Goal: Find contact information: Find contact information

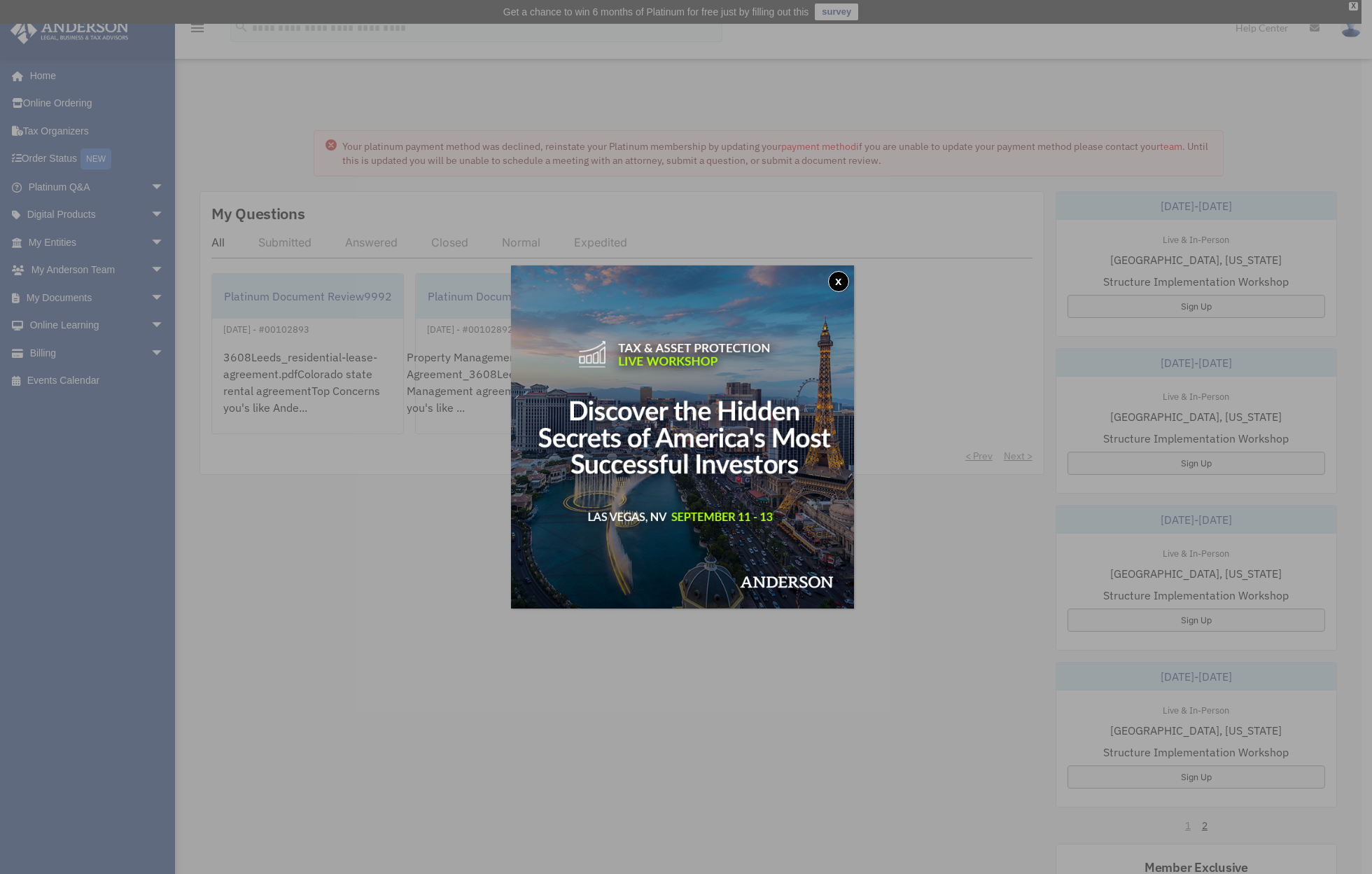
click at [846, 282] on button "x" at bounding box center [838, 282] width 21 height 21
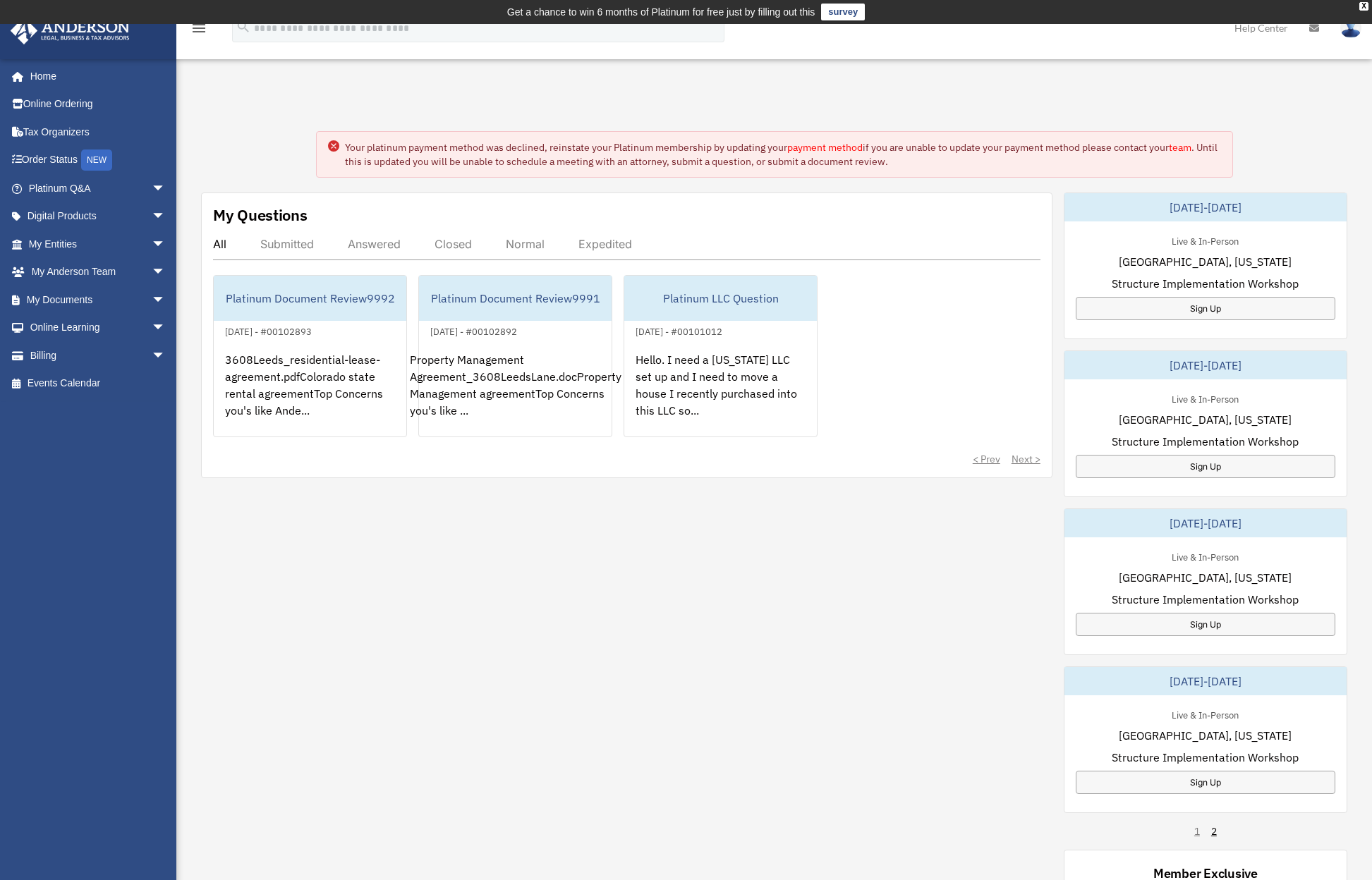
click at [830, 147] on link "payment method" at bounding box center [825, 147] width 76 height 13
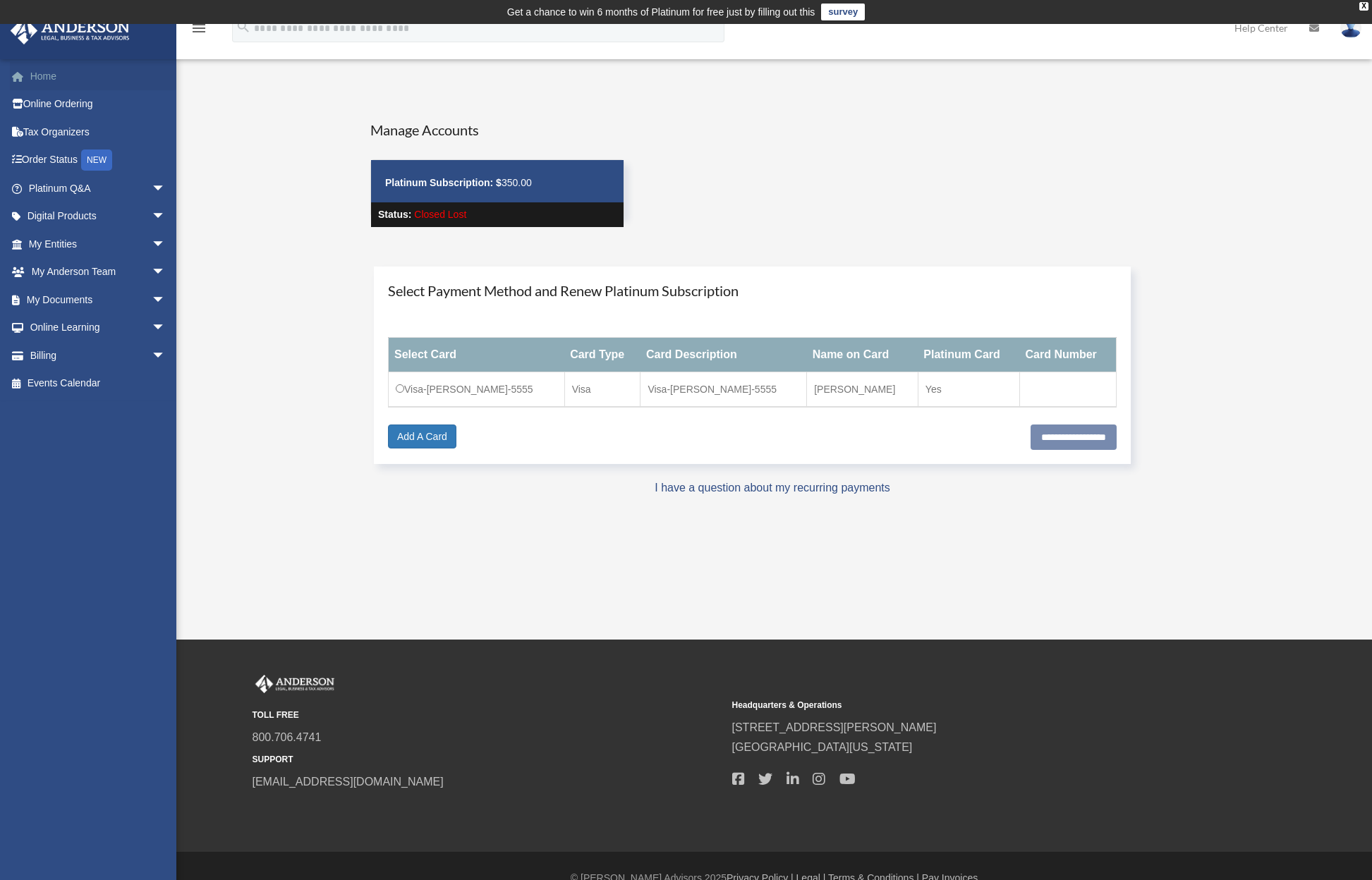
click at [49, 76] on link "Home" at bounding box center [98, 76] width 177 height 28
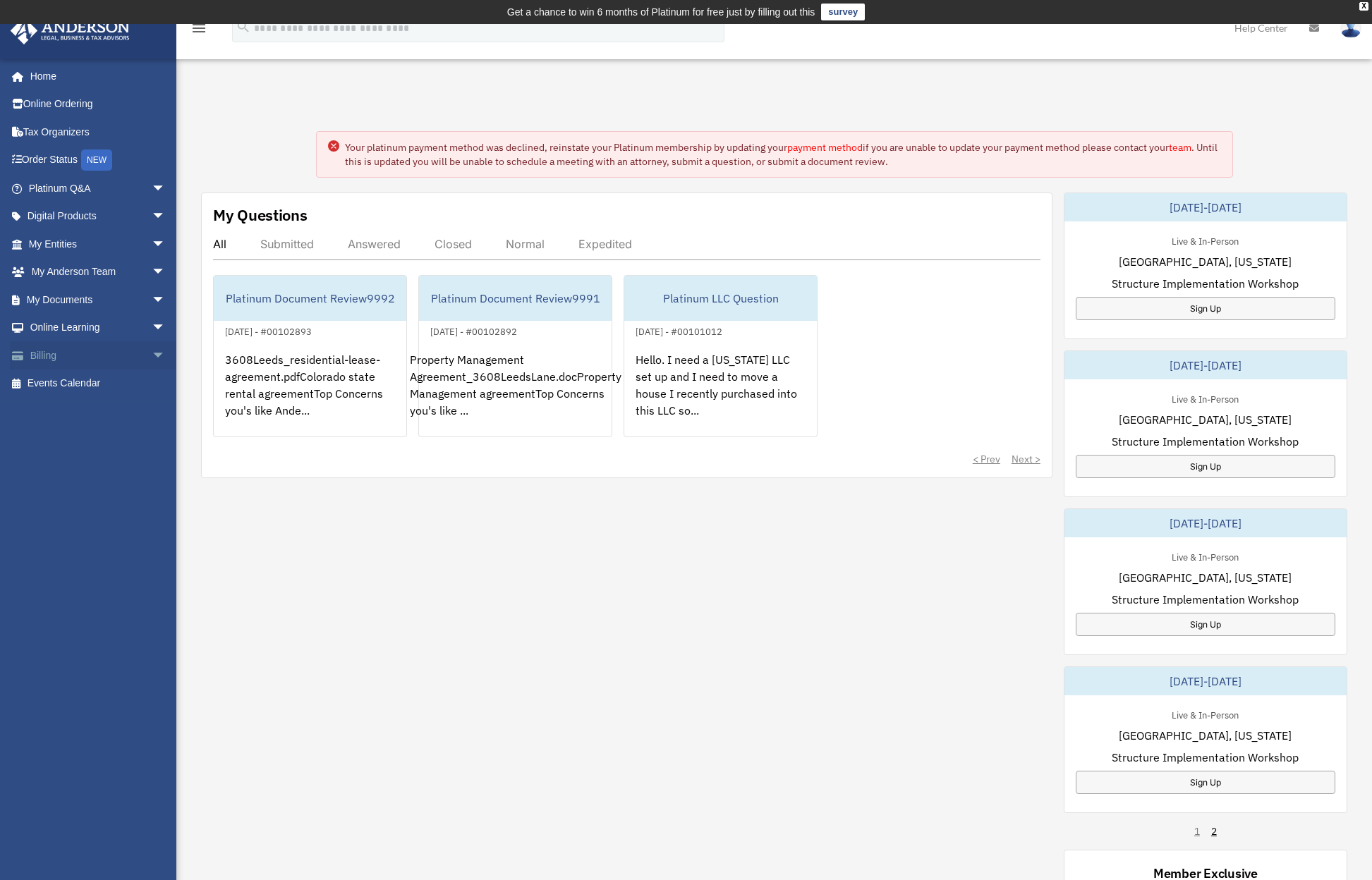
click at [152, 349] on span "arrow_drop_down" at bounding box center [166, 355] width 28 height 29
click at [67, 407] on link "Past Invoices" at bounding box center [103, 411] width 167 height 28
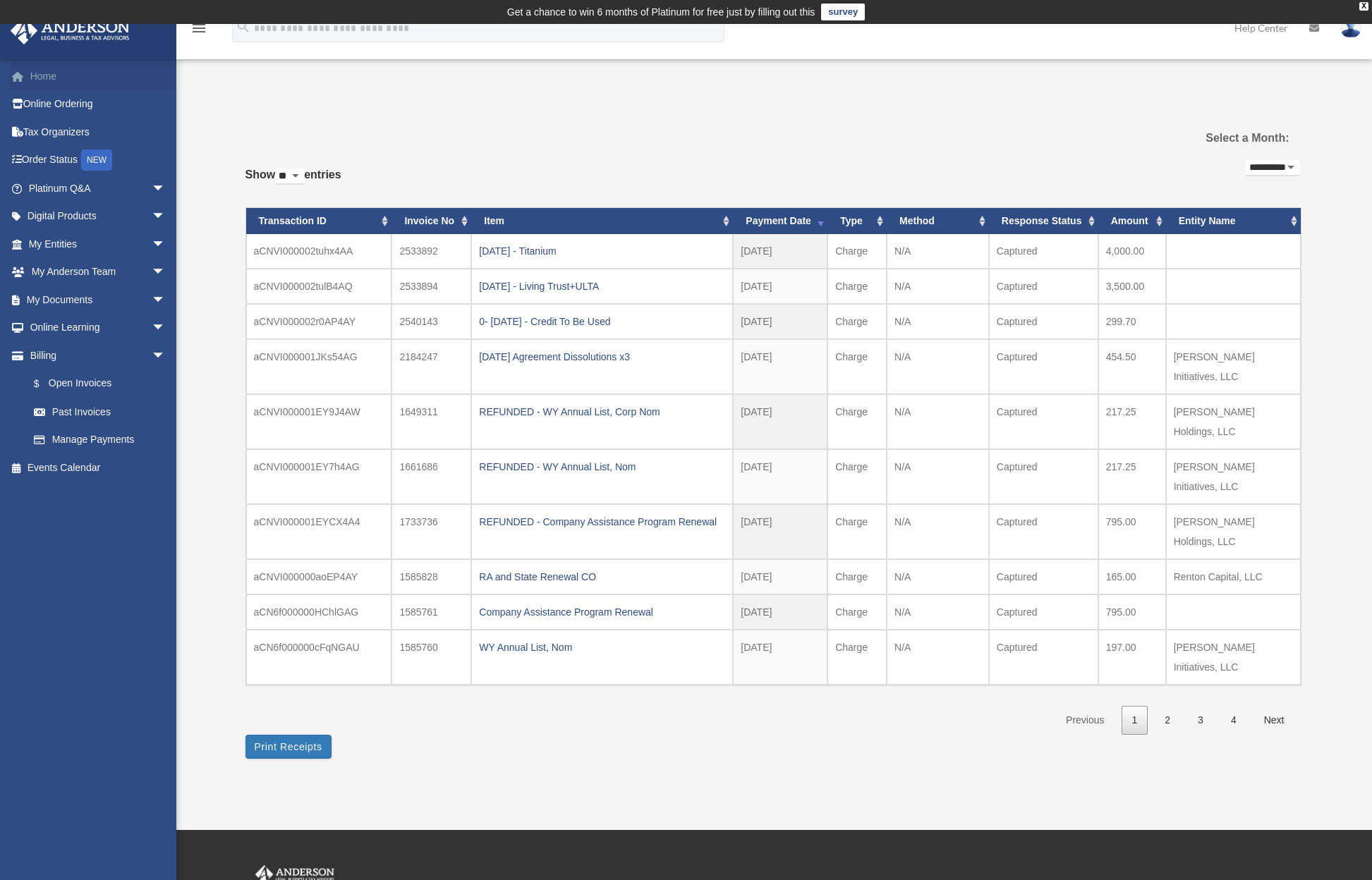
click at [48, 76] on link "Home" at bounding box center [98, 76] width 177 height 28
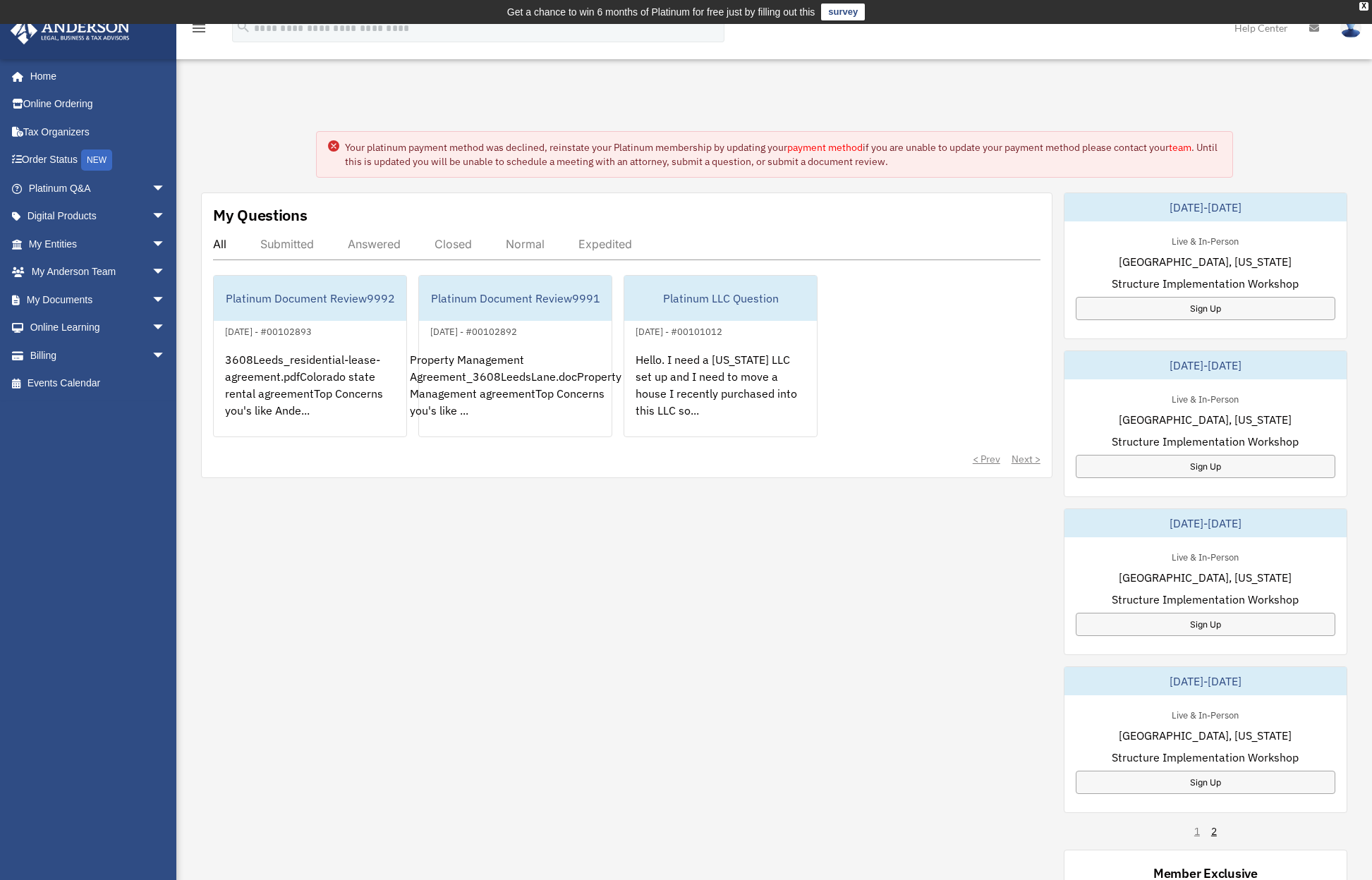
click at [291, 246] on div "Submitted" at bounding box center [287, 243] width 54 height 14
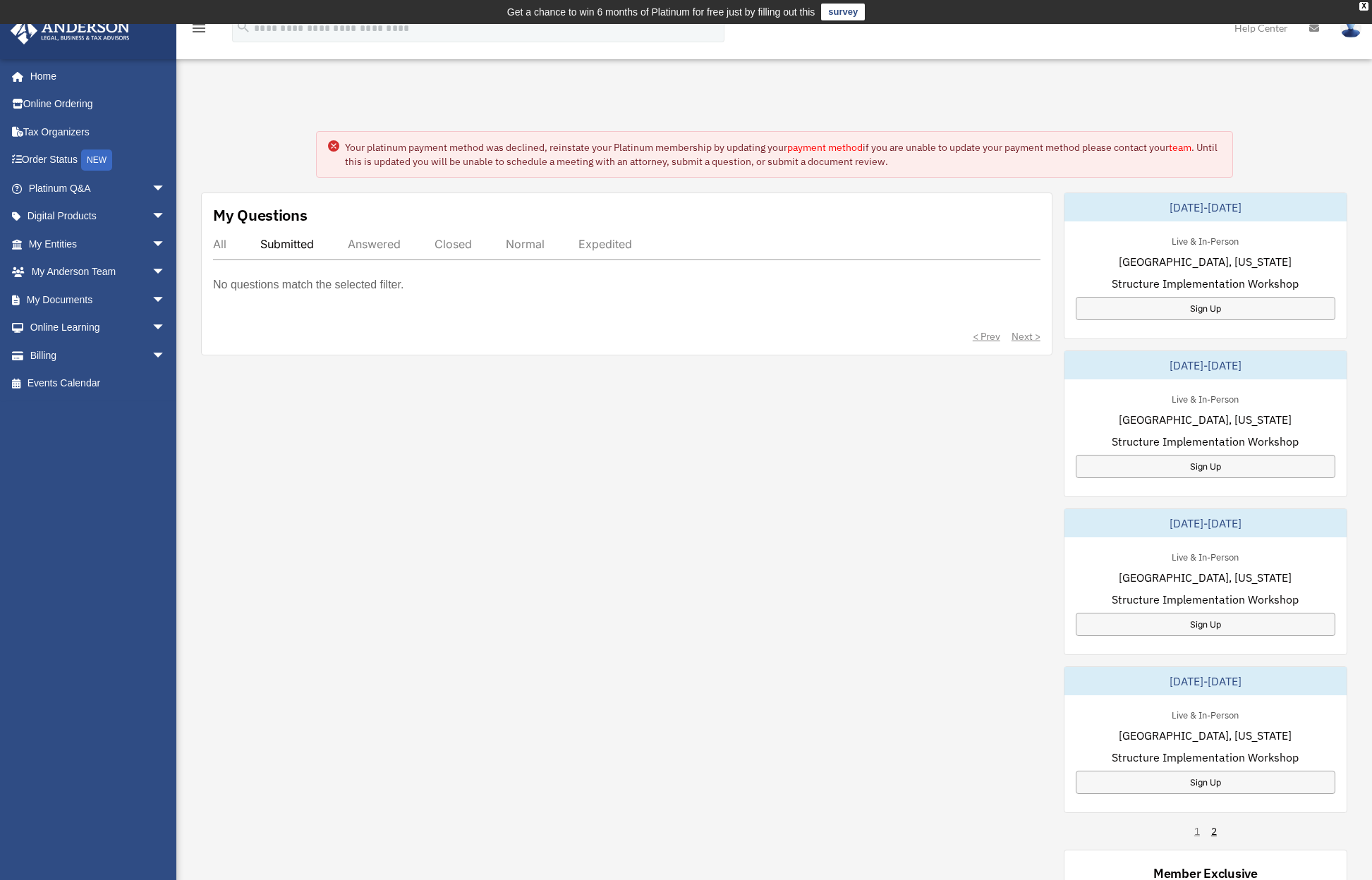
click at [219, 246] on div "All" at bounding box center [220, 243] width 14 height 14
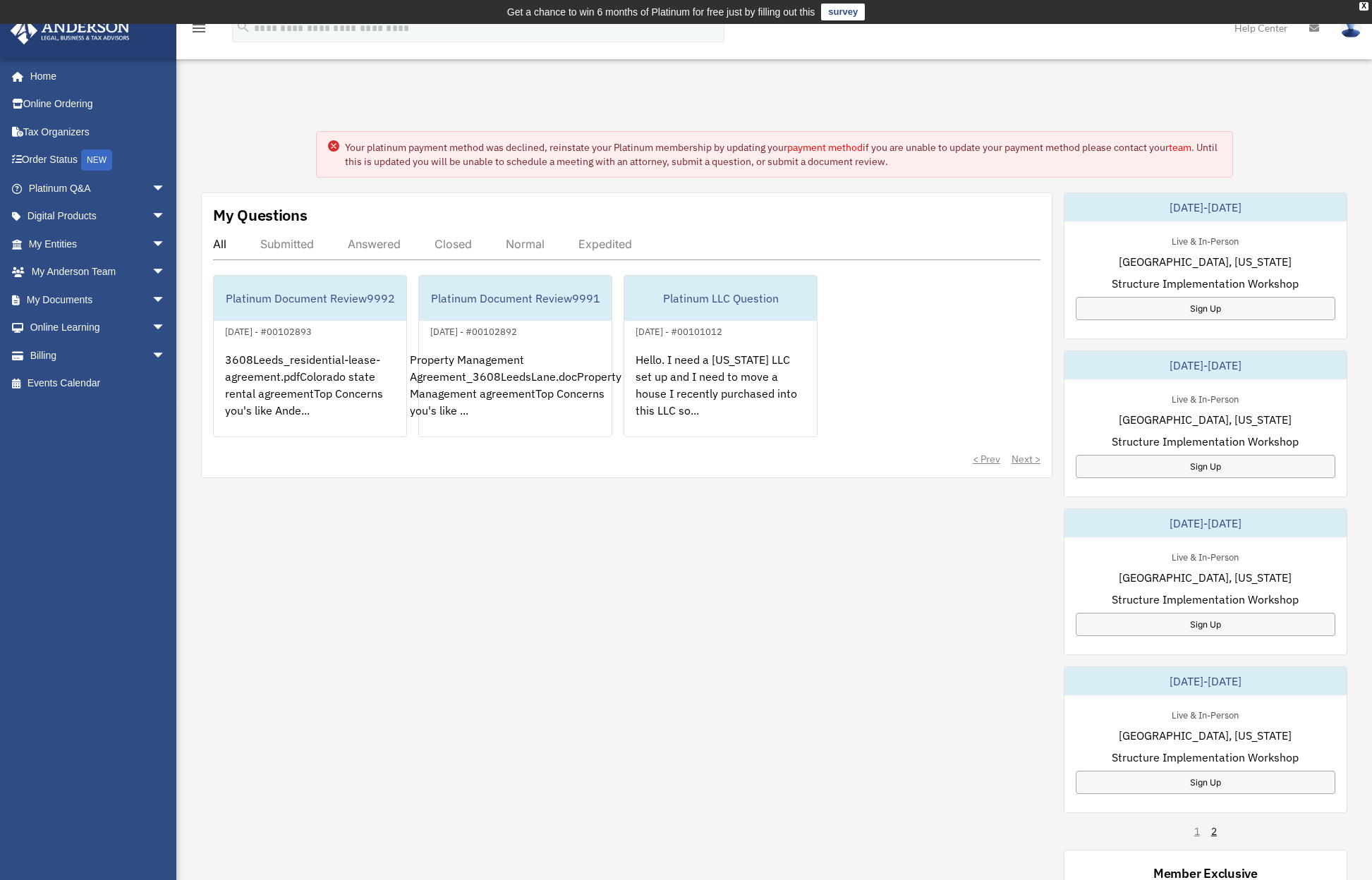
click at [195, 26] on icon "menu" at bounding box center [199, 28] width 17 height 17
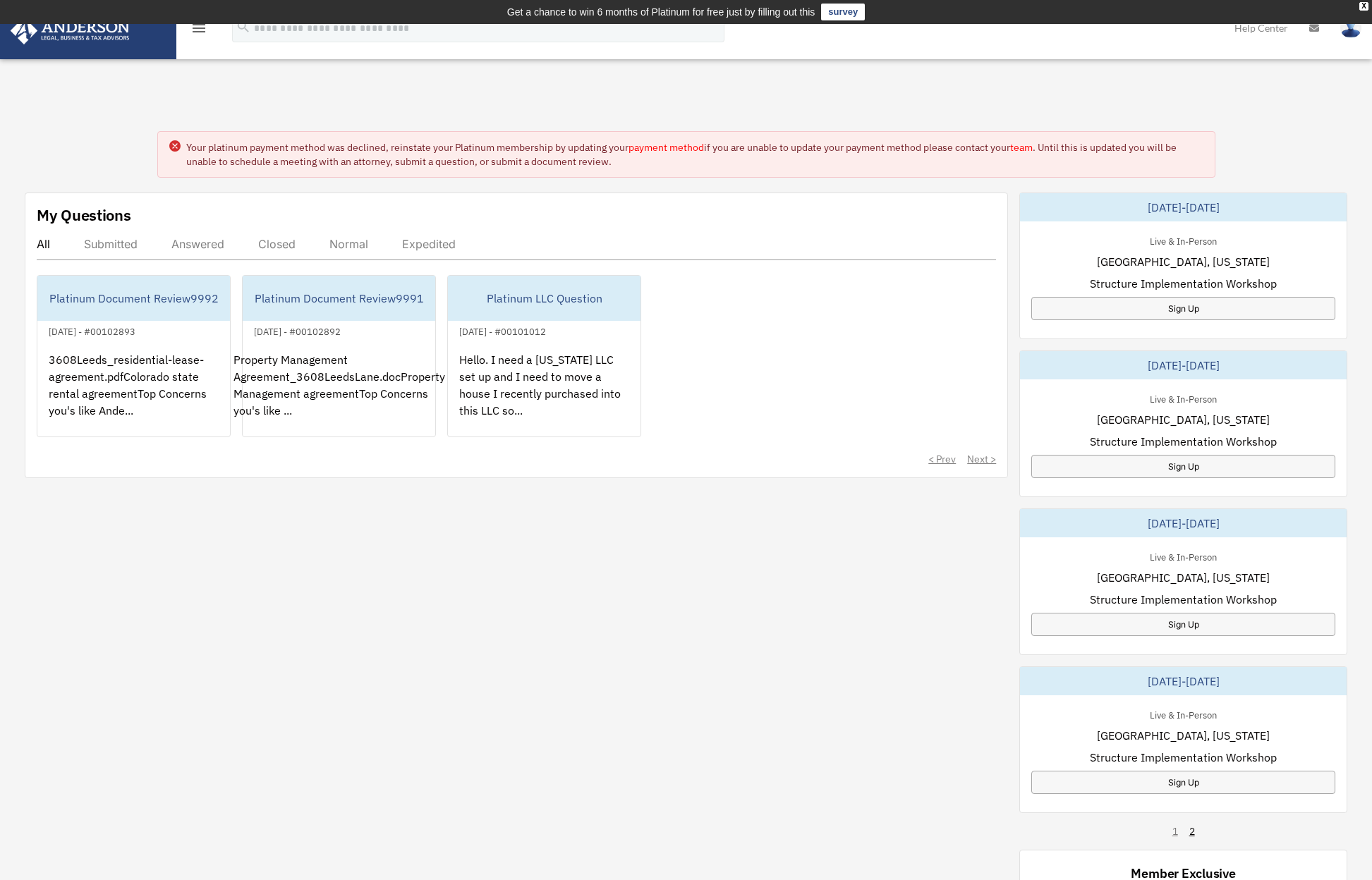
click at [195, 26] on icon "menu" at bounding box center [199, 28] width 17 height 17
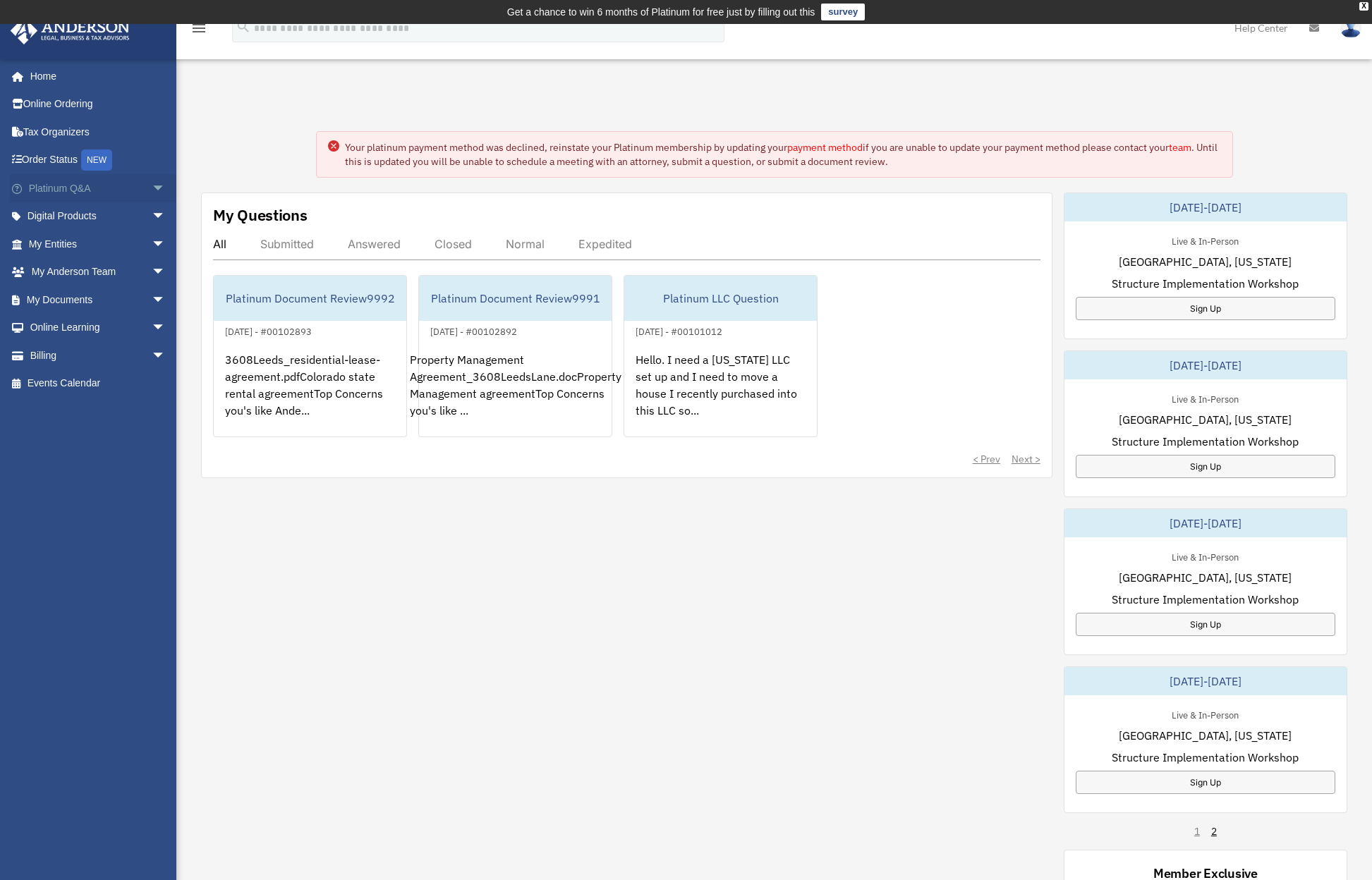
click at [152, 186] on span "arrow_drop_down" at bounding box center [166, 188] width 28 height 29
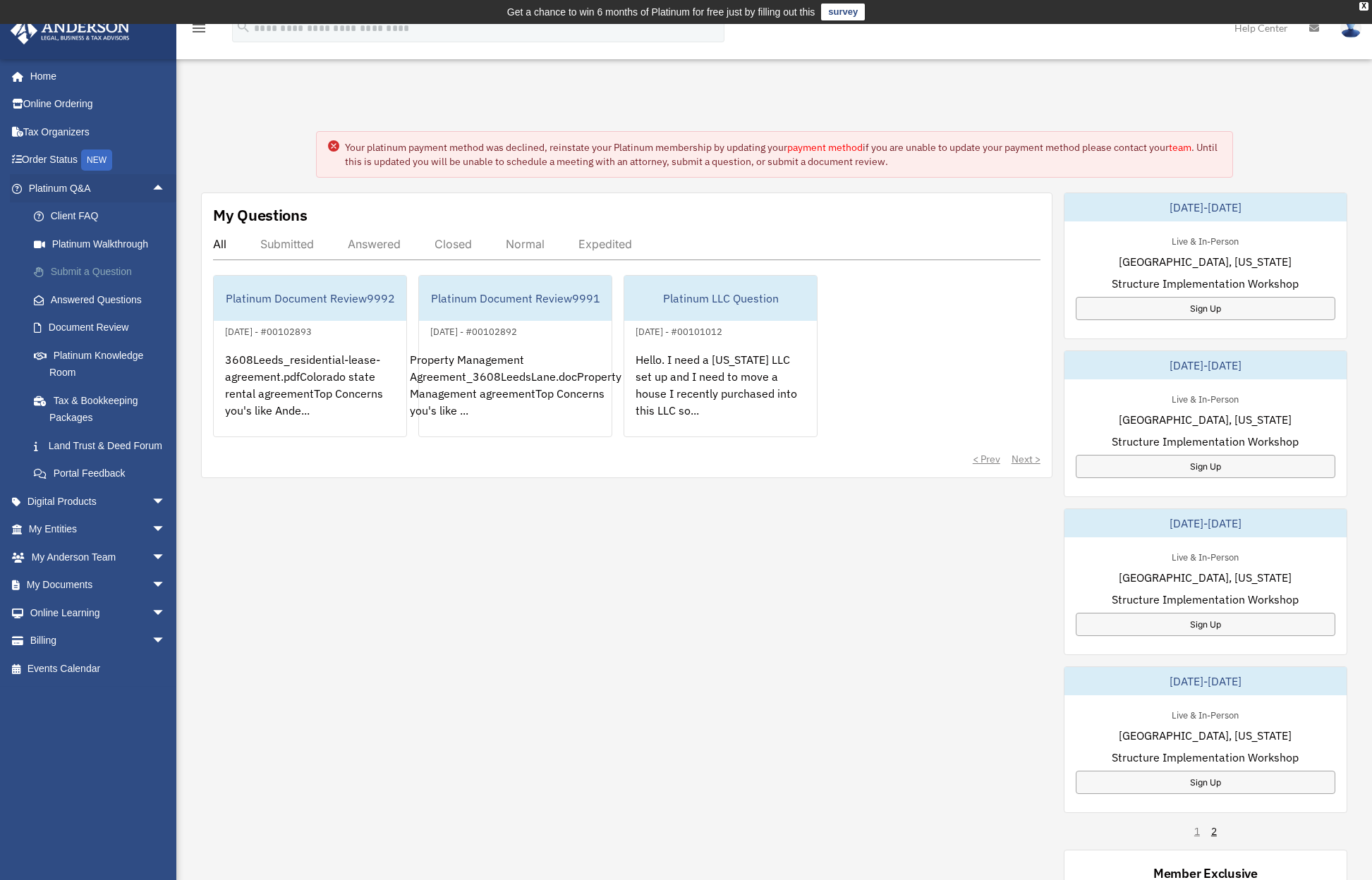
click at [83, 271] on link "Submit a Question" at bounding box center [103, 271] width 167 height 28
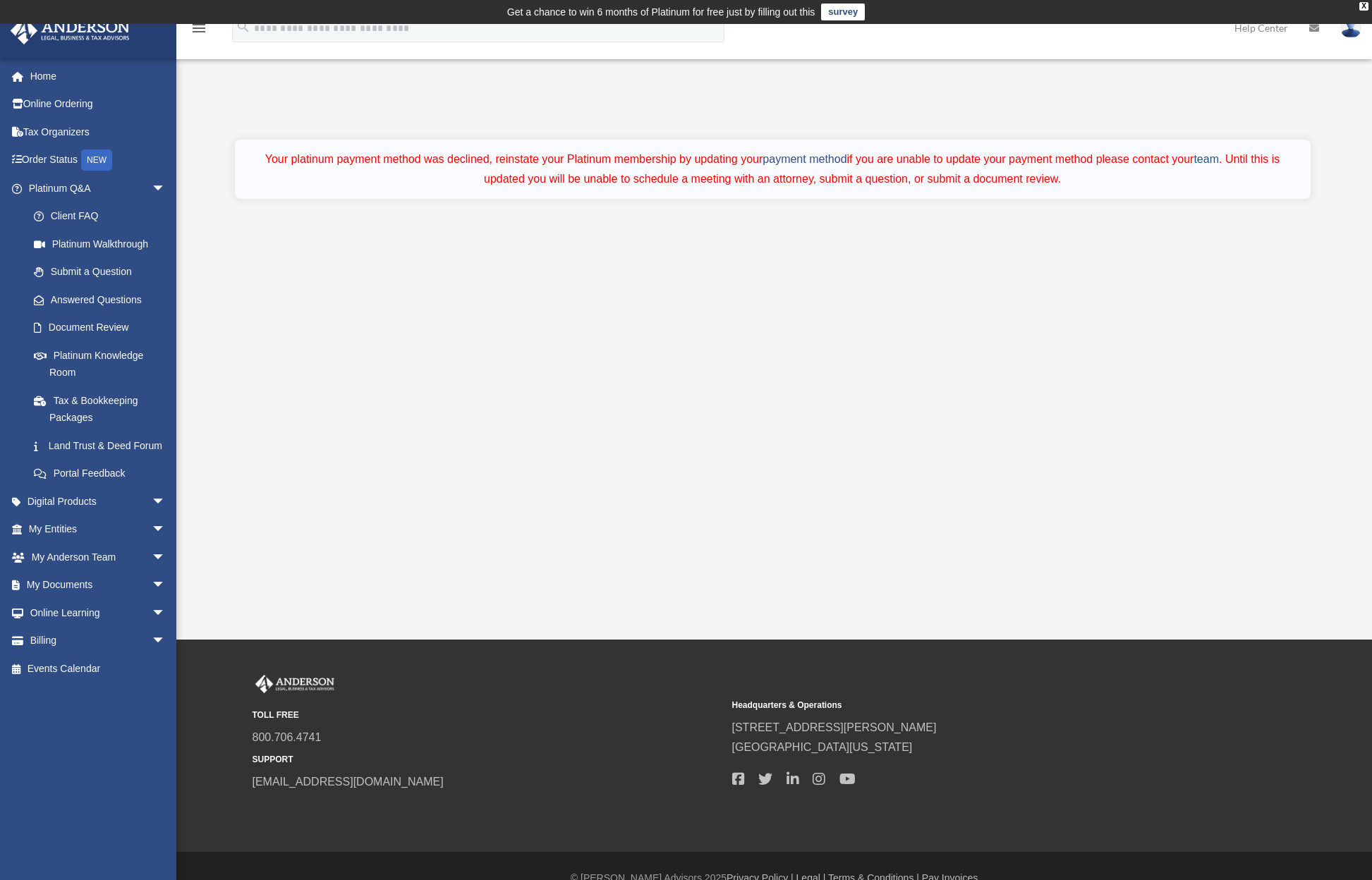
click at [1212, 161] on link "team" at bounding box center [1206, 159] width 26 height 12
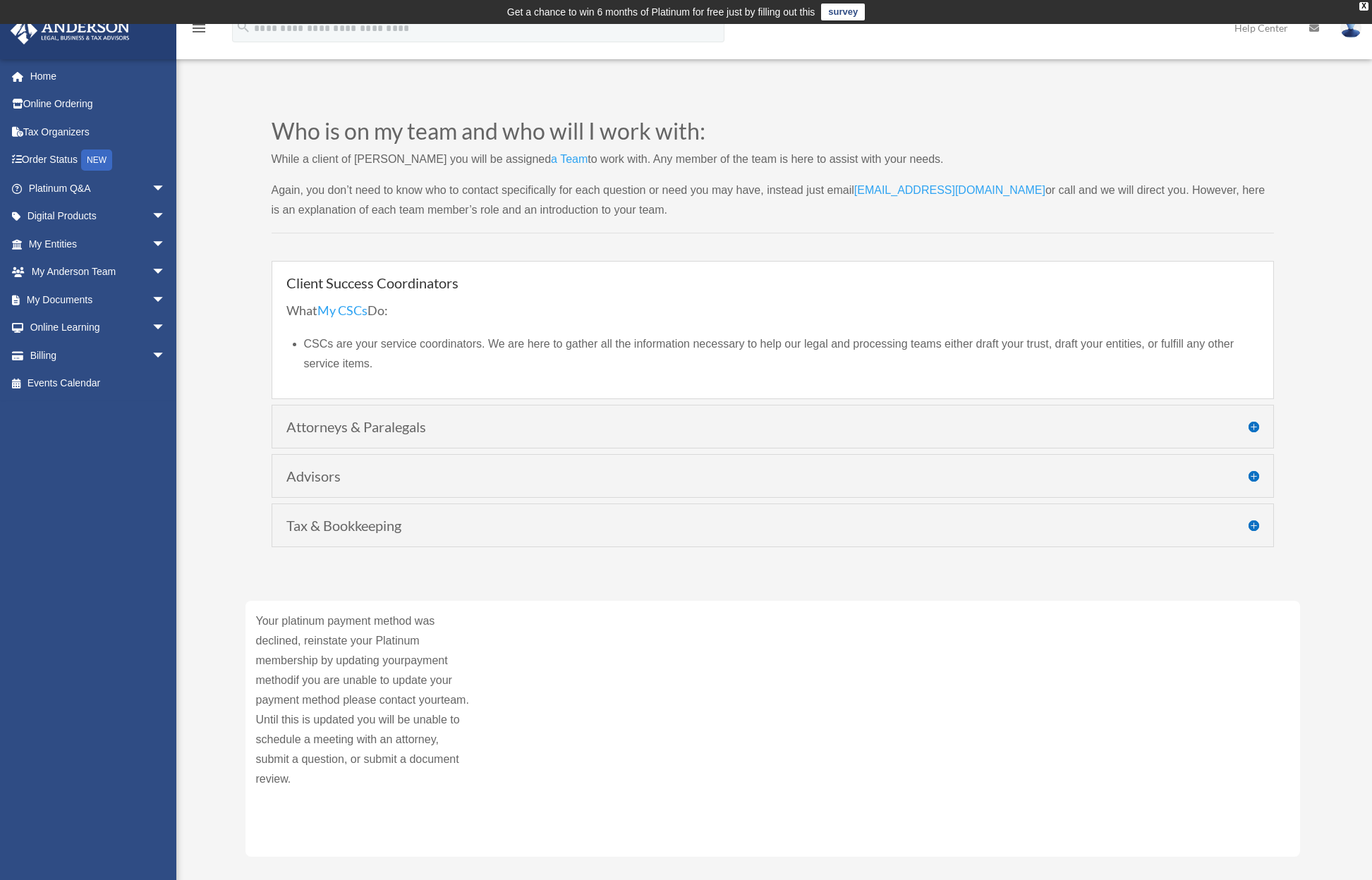
click at [1349, 26] on img at bounding box center [1351, 27] width 21 height 20
click at [1107, 121] on link "Logout" at bounding box center [1139, 123] width 141 height 29
